Goal: Transaction & Acquisition: Purchase product/service

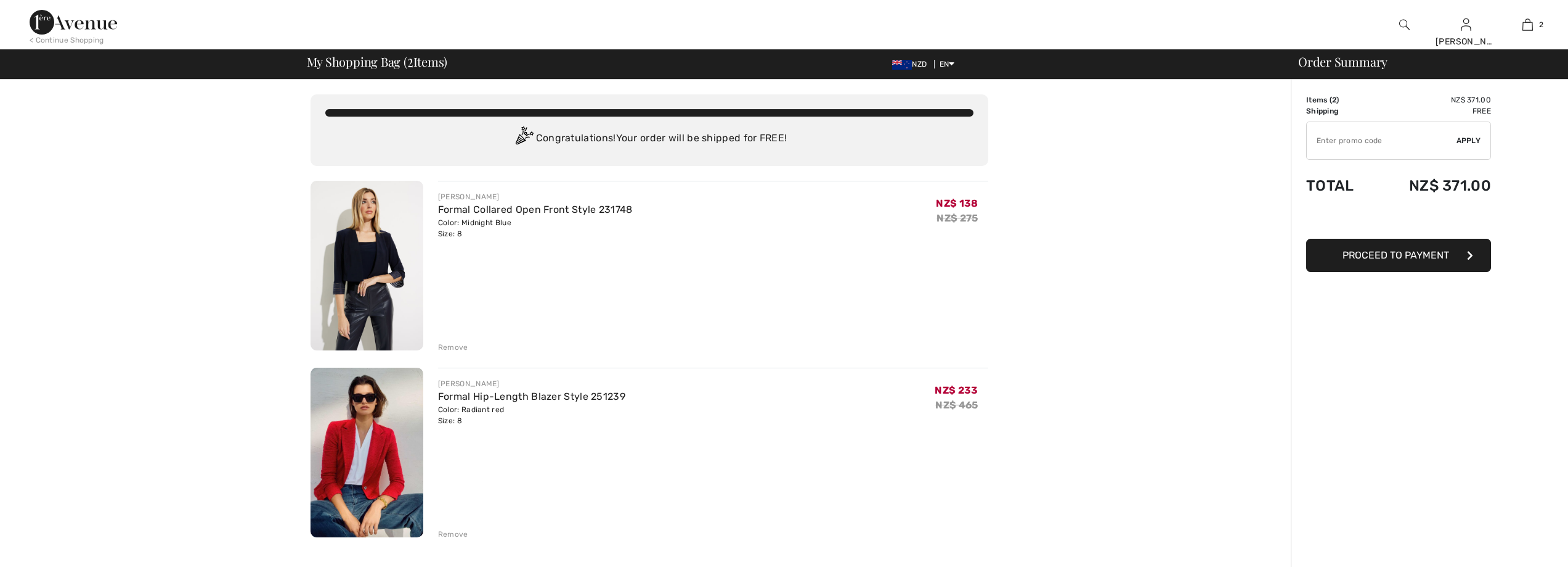
click at [1253, 269] on div "You are only NZ$ 0.00 away from FREE SHIPPING! Continue Shopping > Congratulati…" at bounding box center [650, 568] width 1284 height 976
click at [1339, 138] on input "TEXT" at bounding box center [1382, 140] width 150 height 37
type input "S"
click at [1377, 259] on span "Proceed to Payment" at bounding box center [1395, 255] width 106 height 12
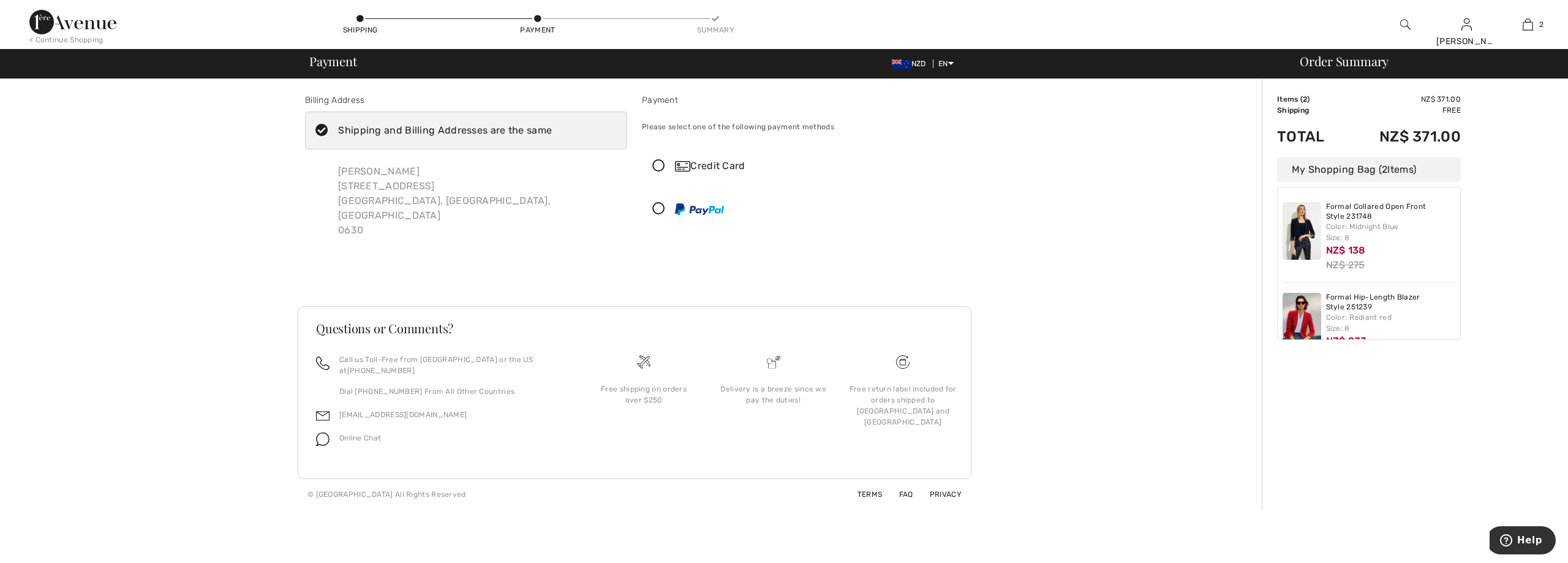
click at [660, 164] on icon at bounding box center [658, 165] width 32 height 13
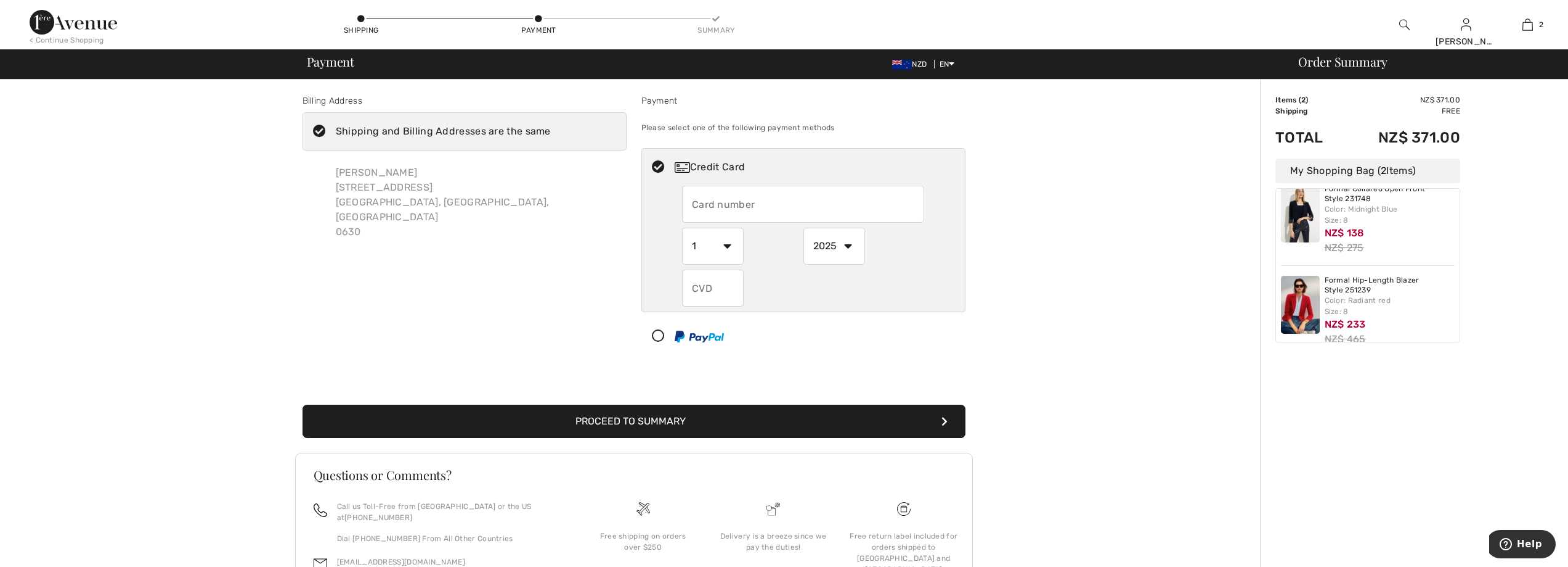
click at [733, 202] on input "text" at bounding box center [802, 204] width 242 height 37
type input "[CREDIT_CARD_NUMBER]"
click at [727, 244] on select "1 2 3 4 5 6 7 8 9 10 11 12" at bounding box center [713, 246] width 62 height 37
select select "3"
click at [682, 228] on select "1 2 3 4 5 6 7 8 9 10 11 12" at bounding box center [713, 246] width 62 height 37
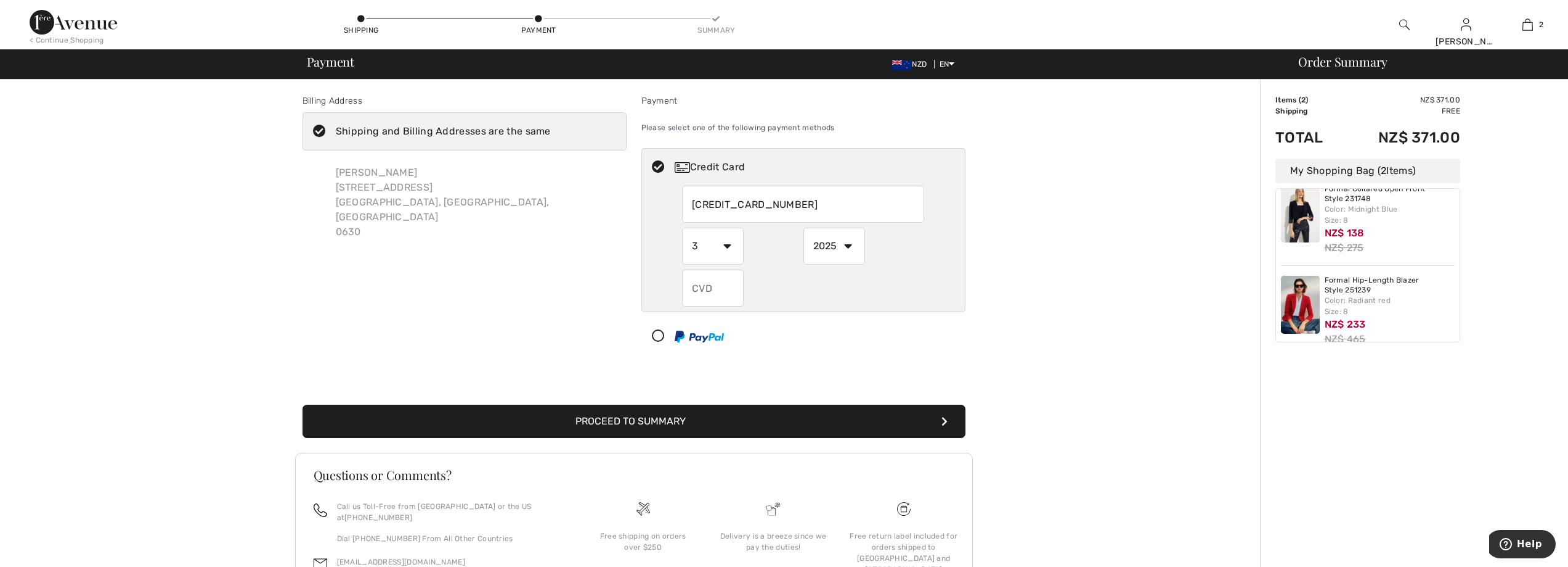
click at [849, 245] on select "2025 2026 2027 2028 2029 2030 2031 2032 2033 2034 2035" at bounding box center [834, 246] width 62 height 37
select select "2026"
click at [803, 228] on select "2025 2026 2027 2028 2029 2030 2031 2032 2033 2034 2035" at bounding box center [834, 246] width 62 height 37
click at [735, 283] on input "text" at bounding box center [713, 287] width 62 height 37
type input "892"
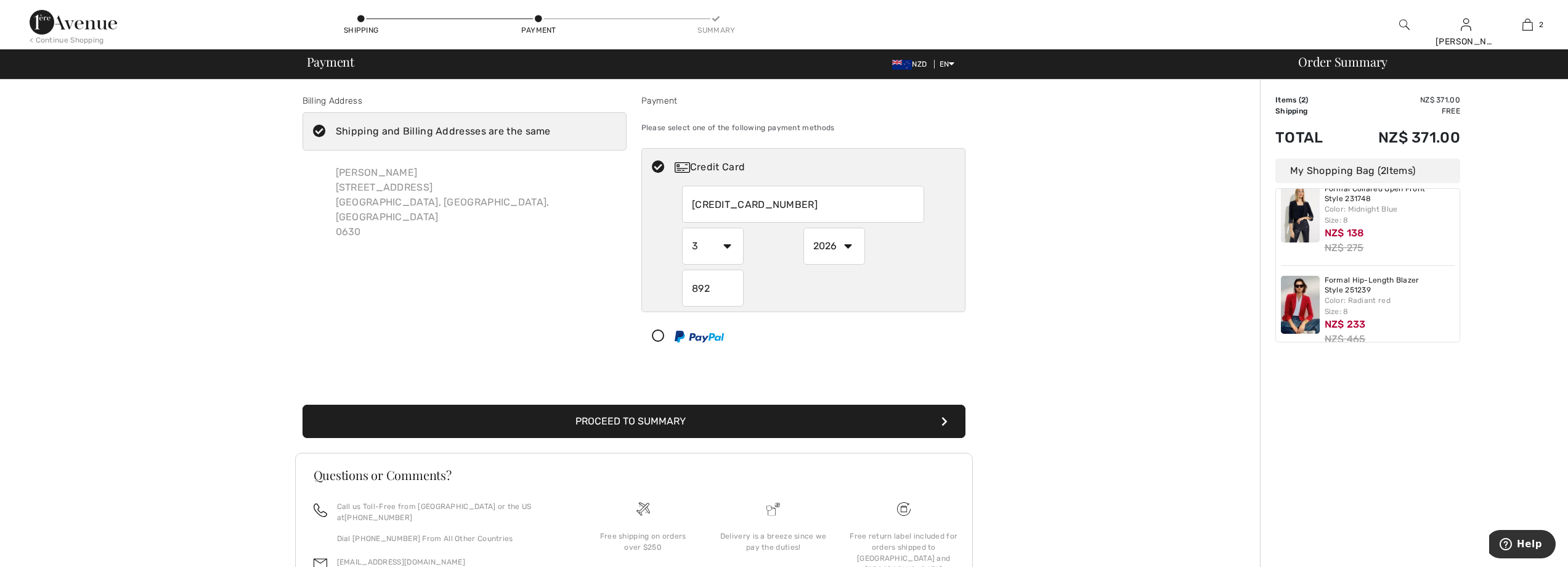
click at [648, 419] on button "Proceed to Summary" at bounding box center [634, 421] width 663 height 33
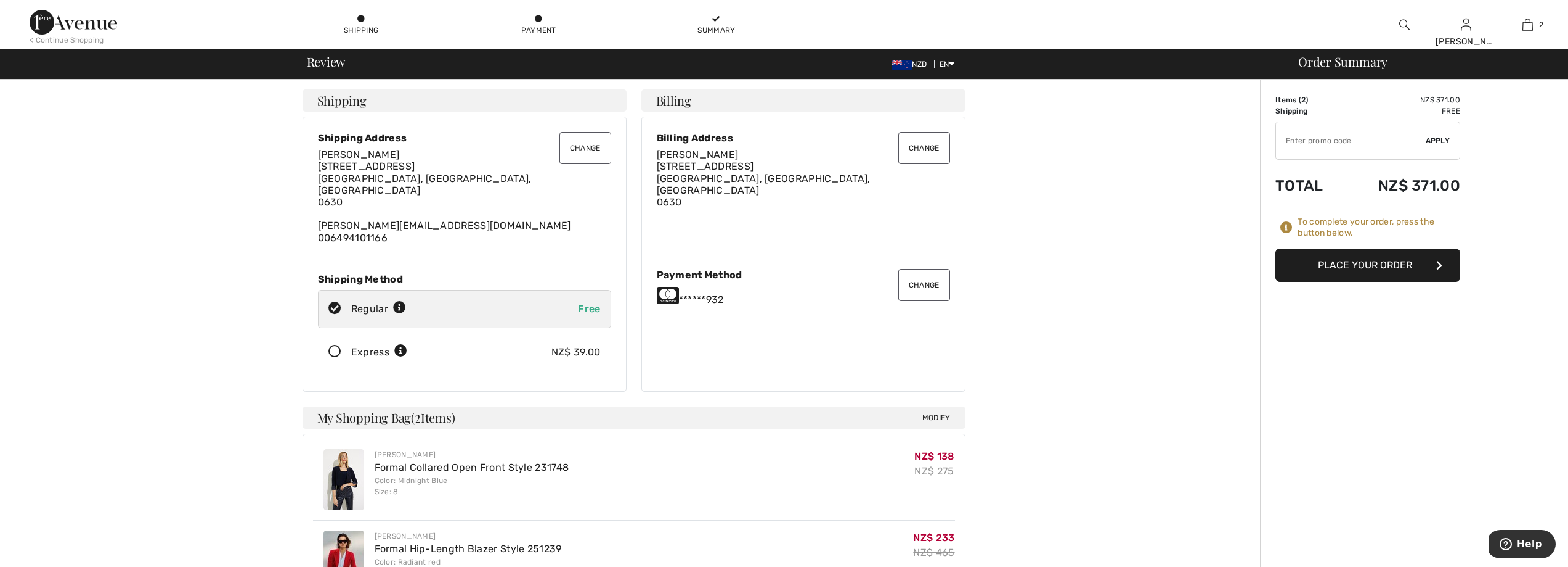
click at [581, 144] on button "Change" at bounding box center [585, 148] width 52 height 32
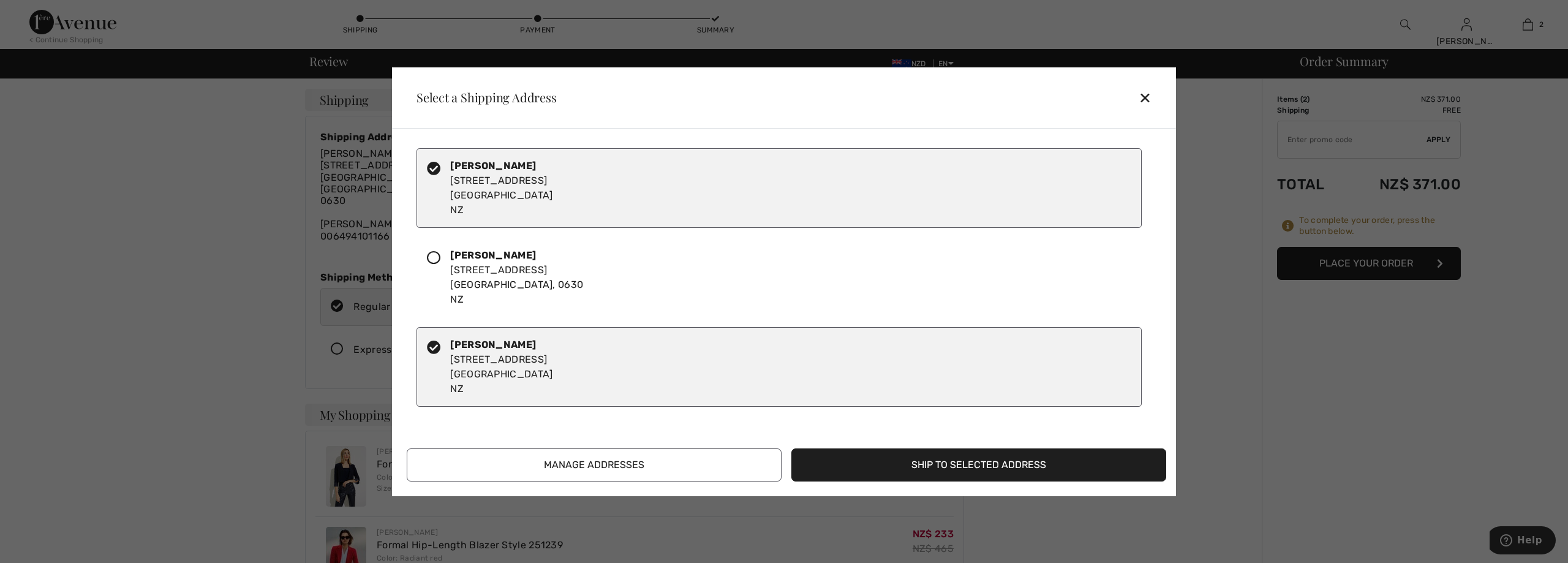
click at [1145, 96] on div "✕" at bounding box center [1149, 97] width 22 height 25
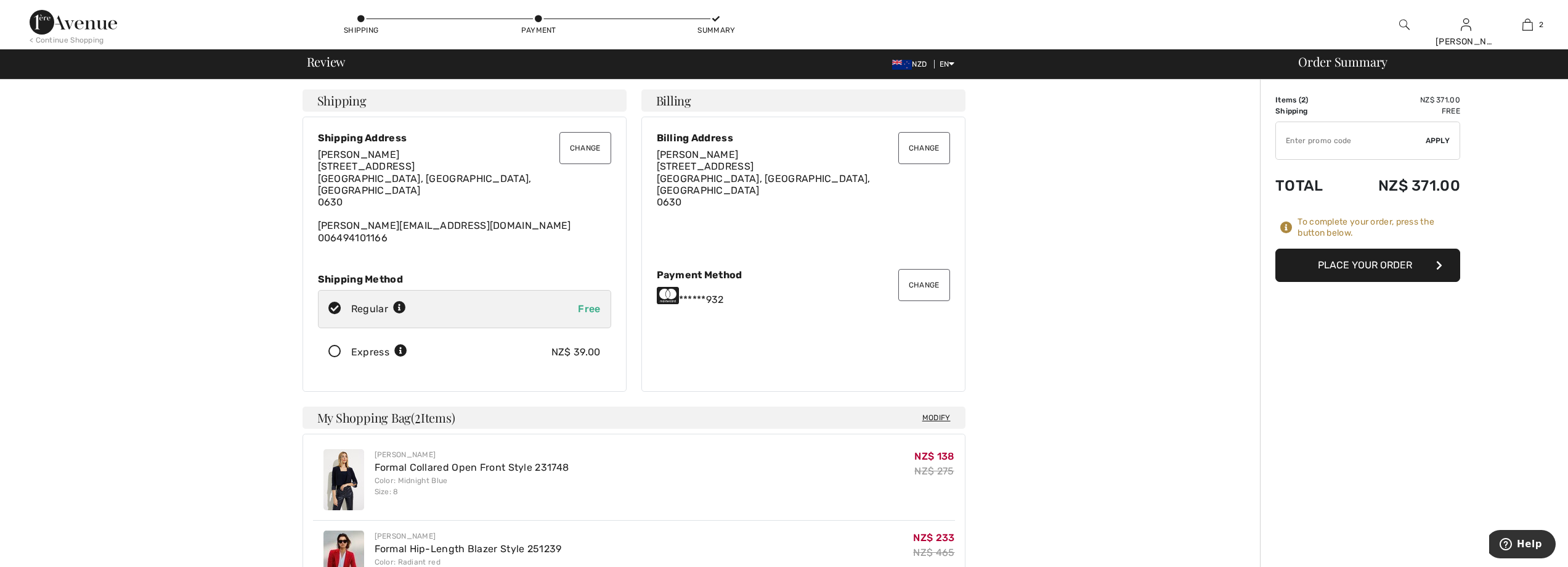
click at [1375, 261] on button "Place Your Order" at bounding box center [1368, 265] width 185 height 33
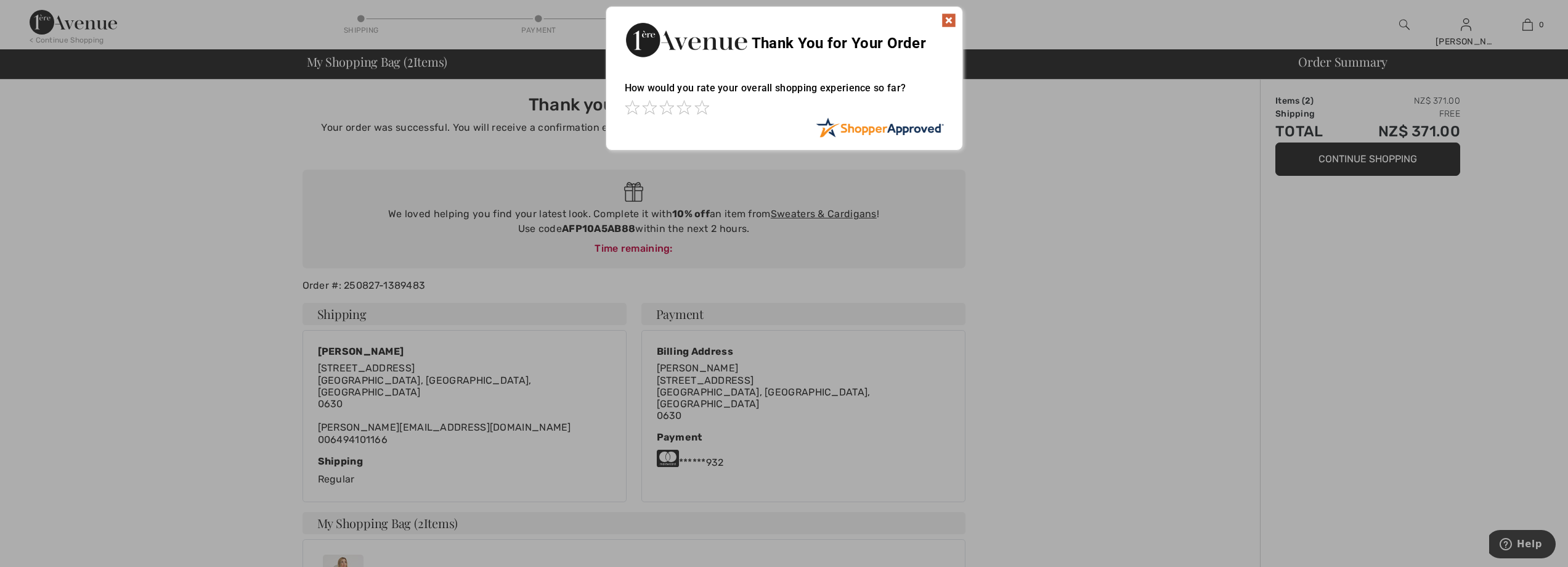
click at [949, 17] on img at bounding box center [949, 20] width 15 height 15
